Goal: Find specific page/section: Find specific page/section

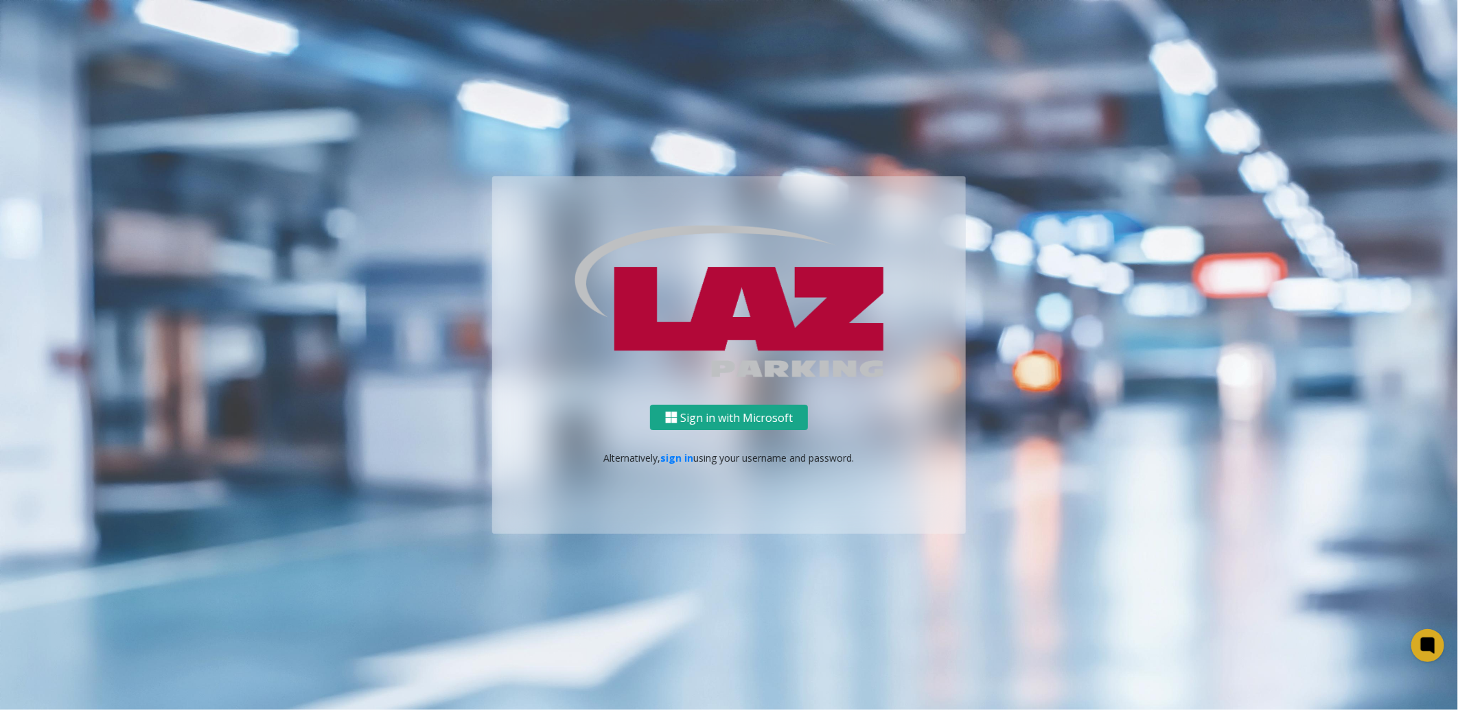
click at [726, 419] on button "Sign in with Microsoft" at bounding box center [729, 417] width 158 height 25
click at [729, 414] on button "Sign in with Microsoft" at bounding box center [729, 417] width 158 height 25
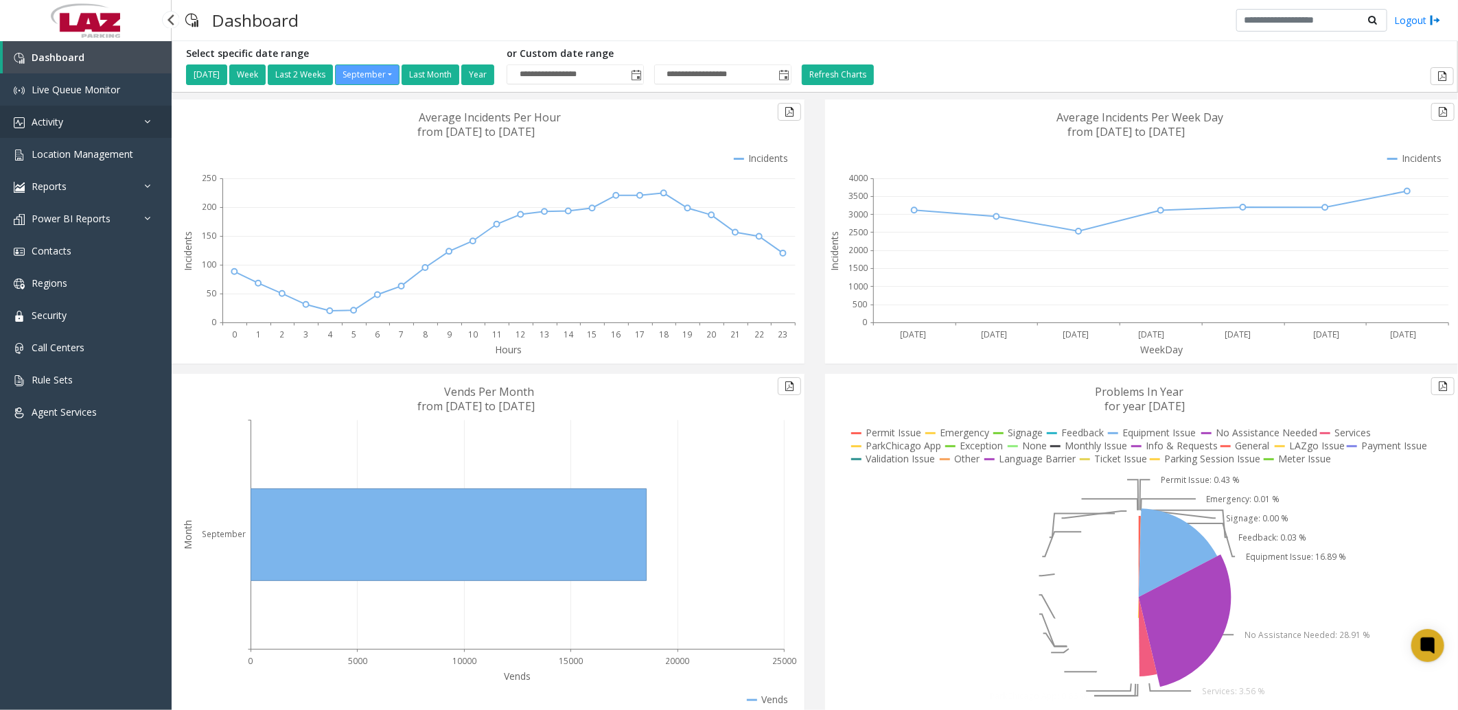
click at [67, 117] on link "Activity" at bounding box center [86, 122] width 172 height 32
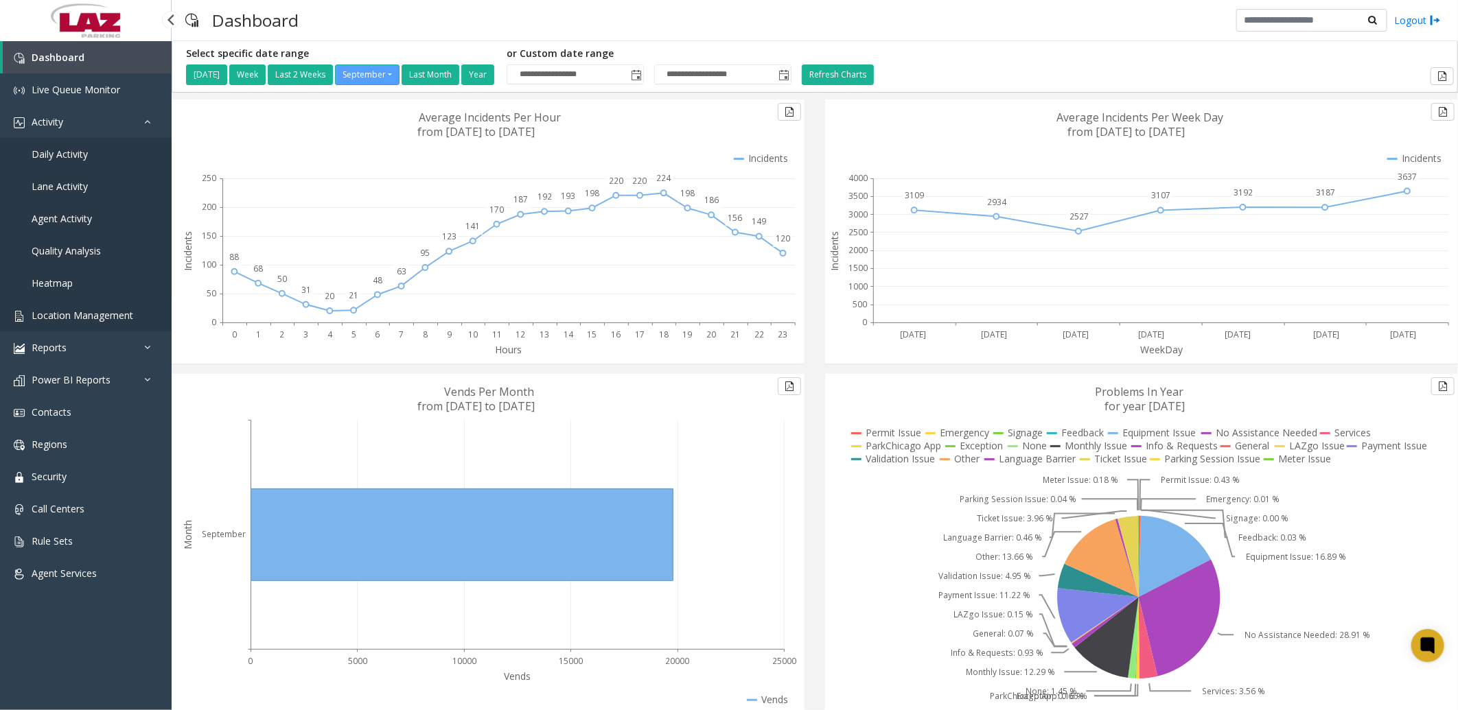
click at [102, 316] on span "Location Management" at bounding box center [83, 315] width 102 height 13
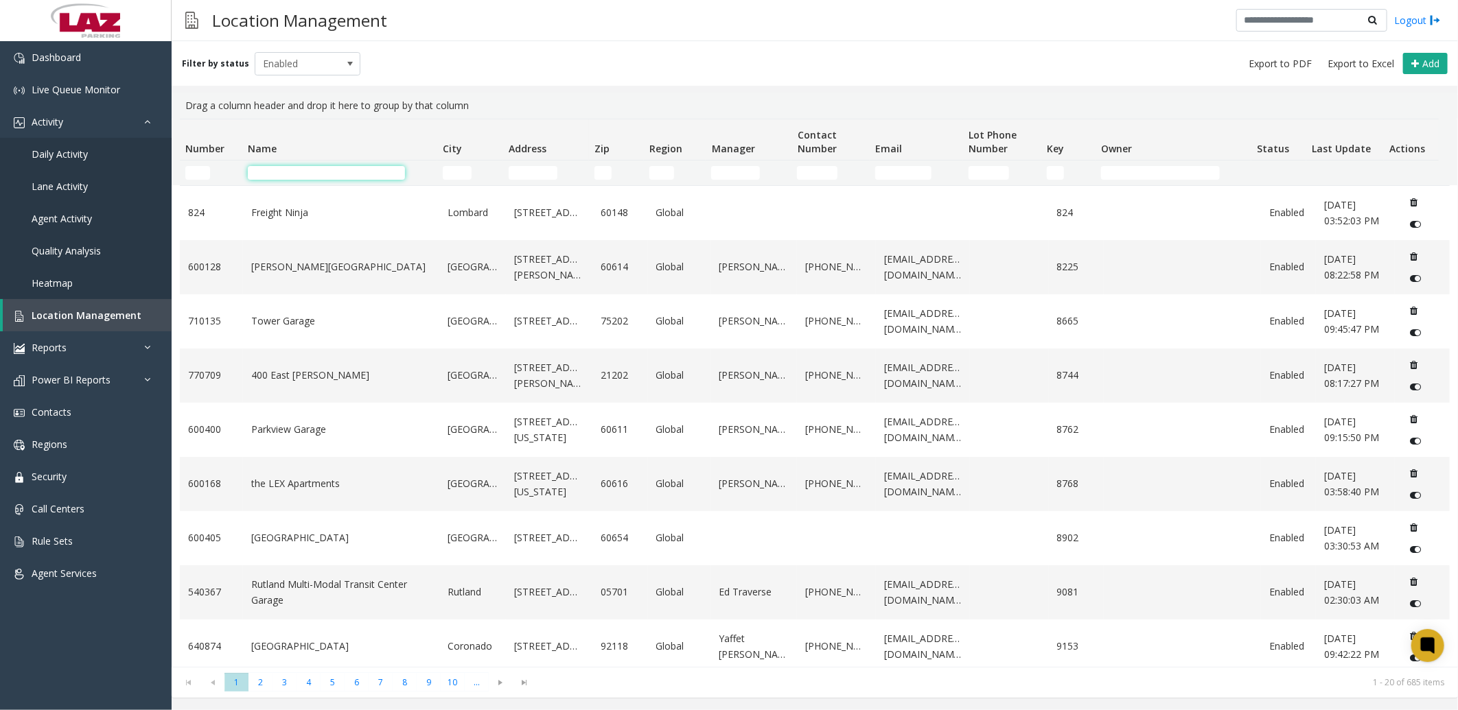
click at [327, 168] on input "Name Filter" at bounding box center [326, 173] width 157 height 14
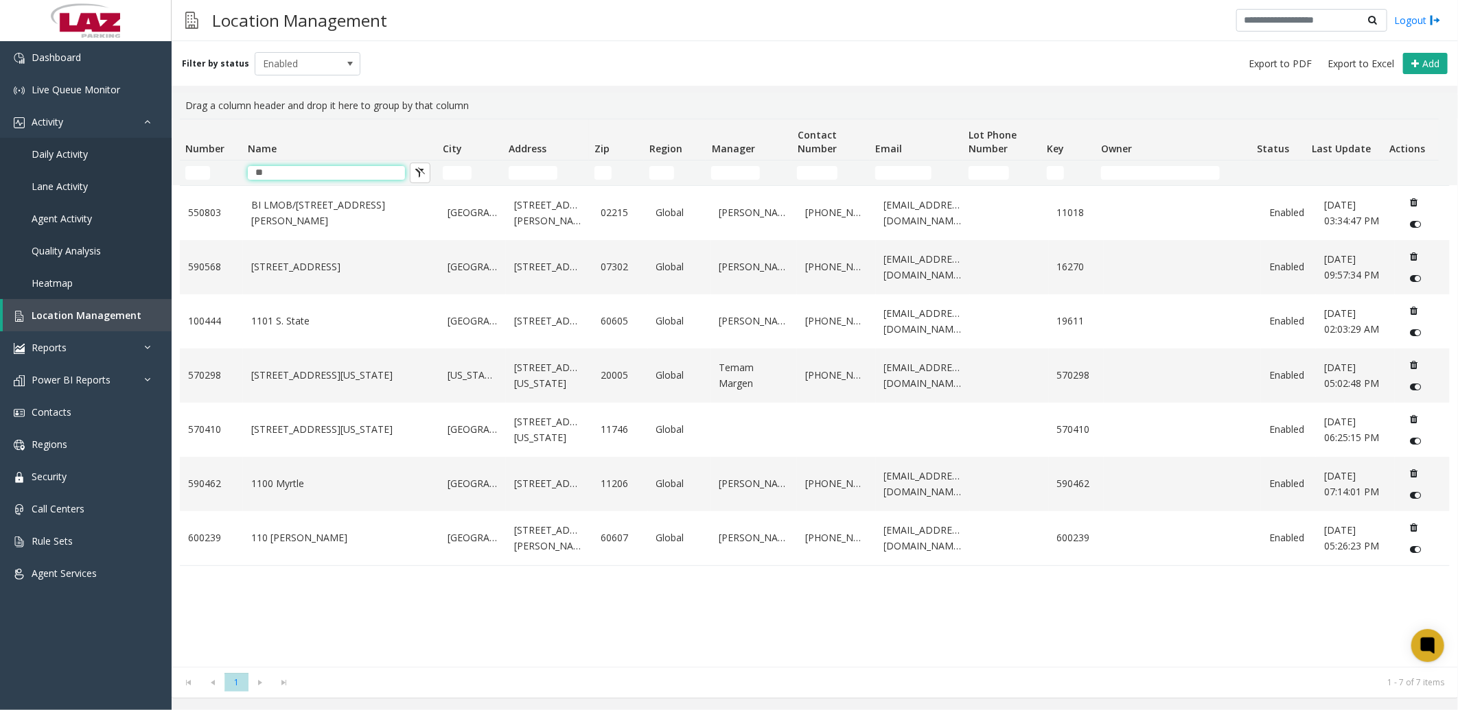
type input "*"
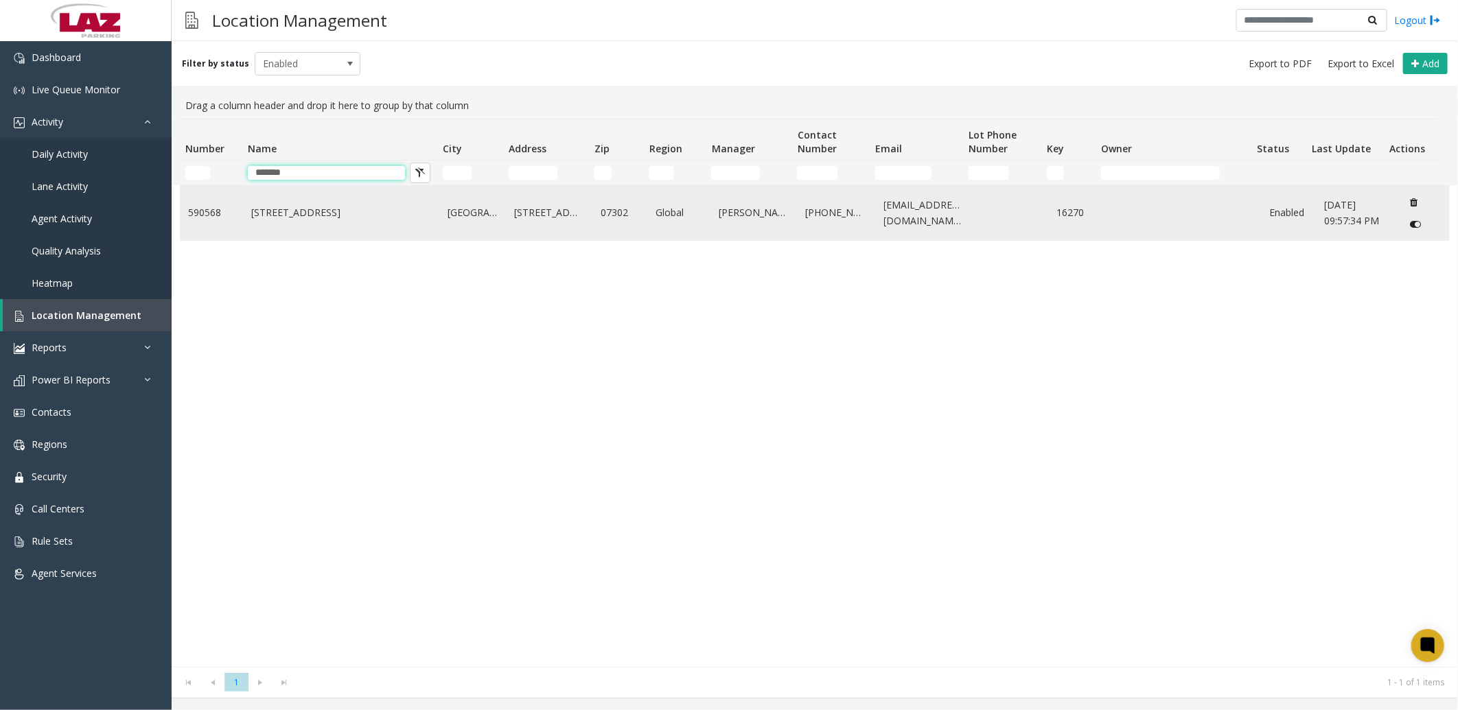
type input "*******"
click at [293, 220] on link "110 First Street" at bounding box center [341, 212] width 180 height 15
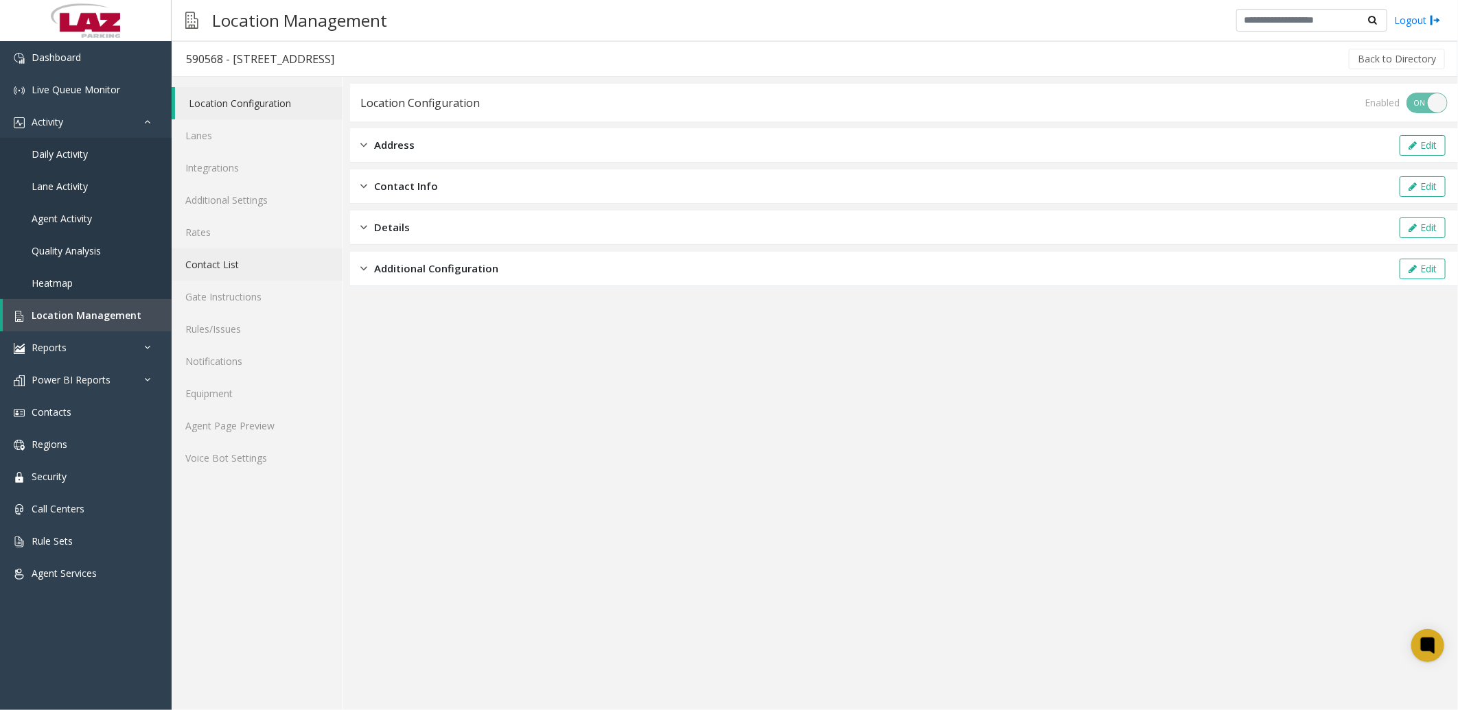
click at [214, 259] on link "Contact List" at bounding box center [257, 264] width 171 height 32
